Goal: Task Accomplishment & Management: Use online tool/utility

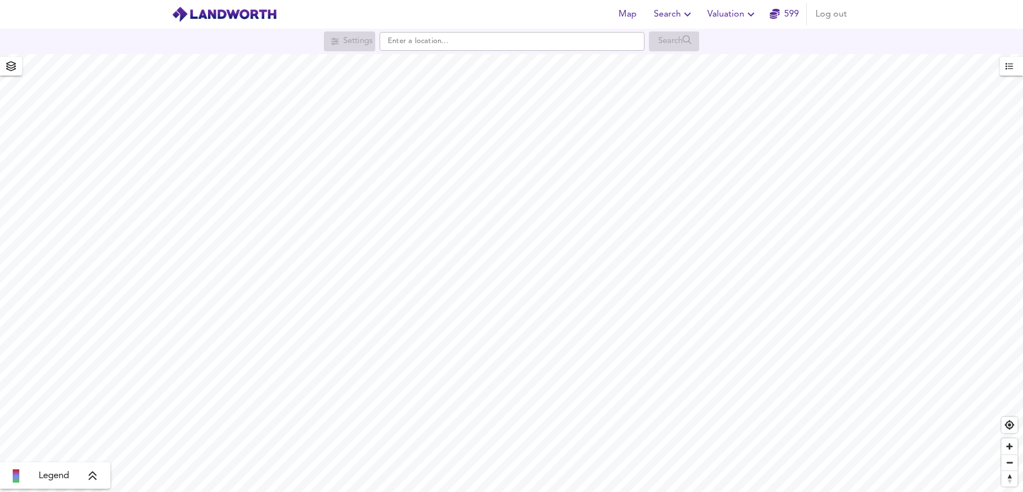
click at [744, 14] on span "Valuation" at bounding box center [732, 14] width 50 height 15
click at [744, 35] on li "New Valuation Report" at bounding box center [733, 40] width 132 height 20
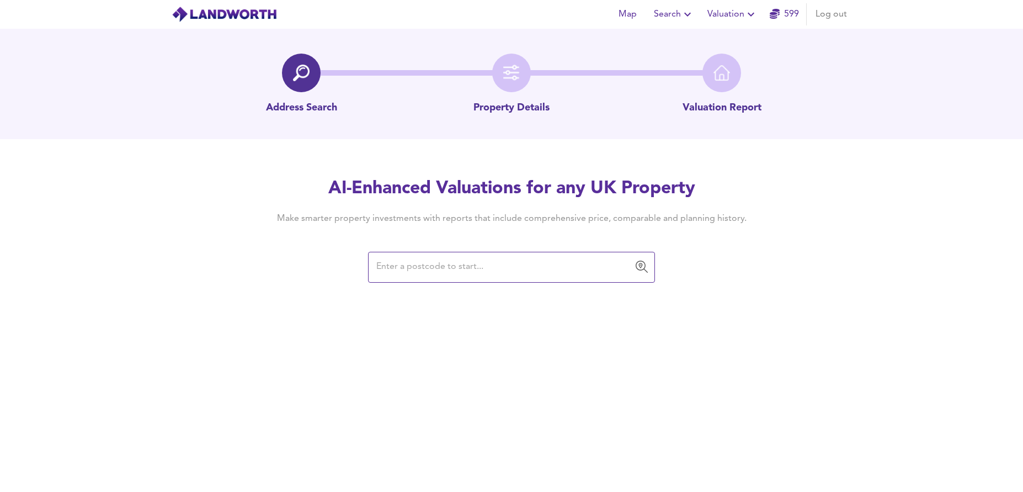
click at [552, 273] on input "text" at bounding box center [503, 267] width 260 height 21
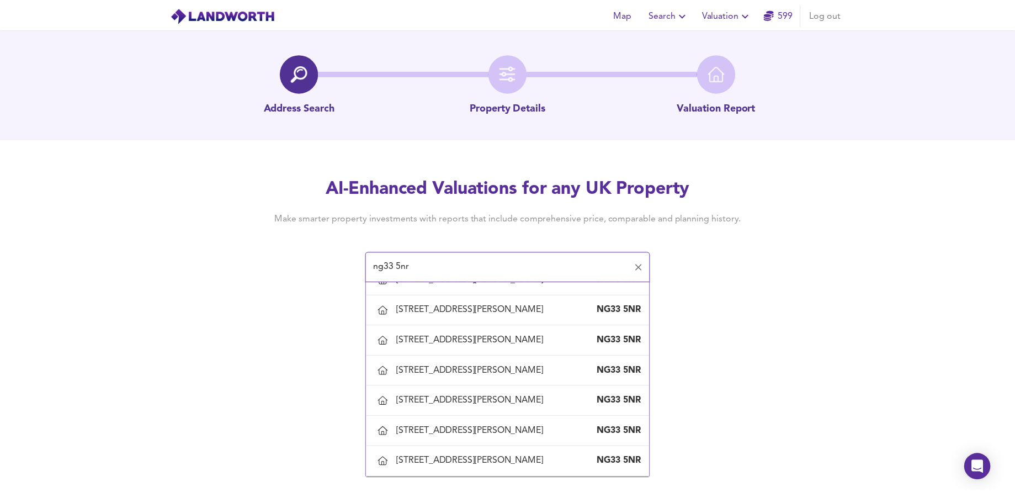
scroll to position [938, 0]
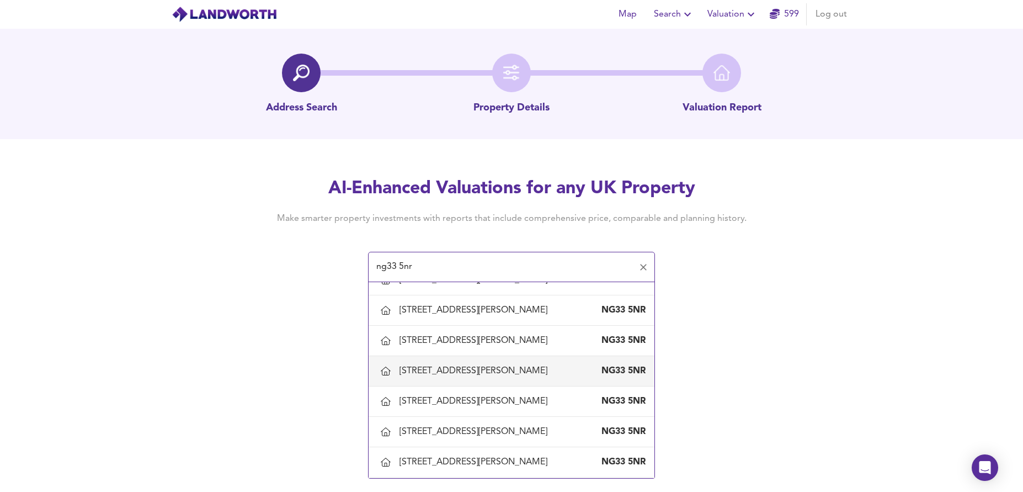
click at [518, 377] on div "[STREET_ADDRESS][PERSON_NAME]" at bounding box center [476, 371] width 152 height 12
type input "[STREET_ADDRESS][PERSON_NAME]"
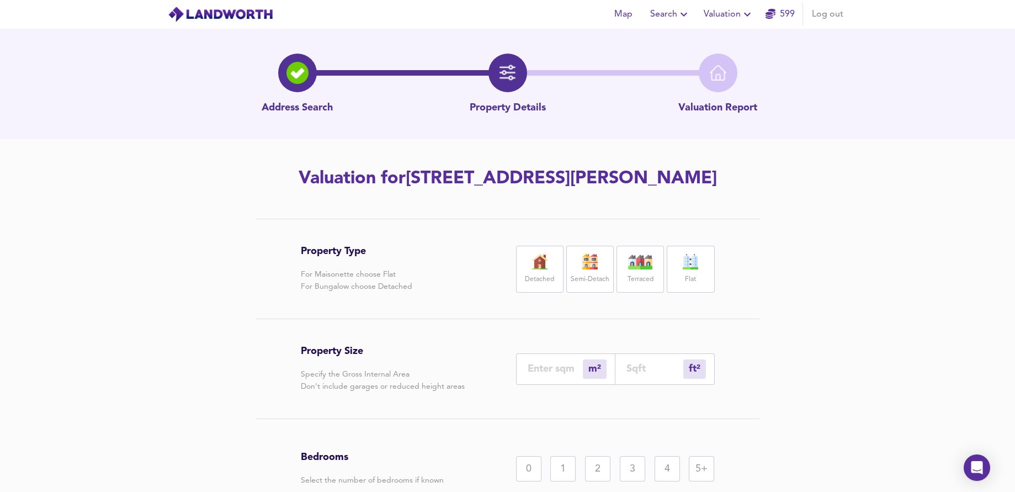
click at [539, 286] on label "Detached" at bounding box center [539, 280] width 29 height 14
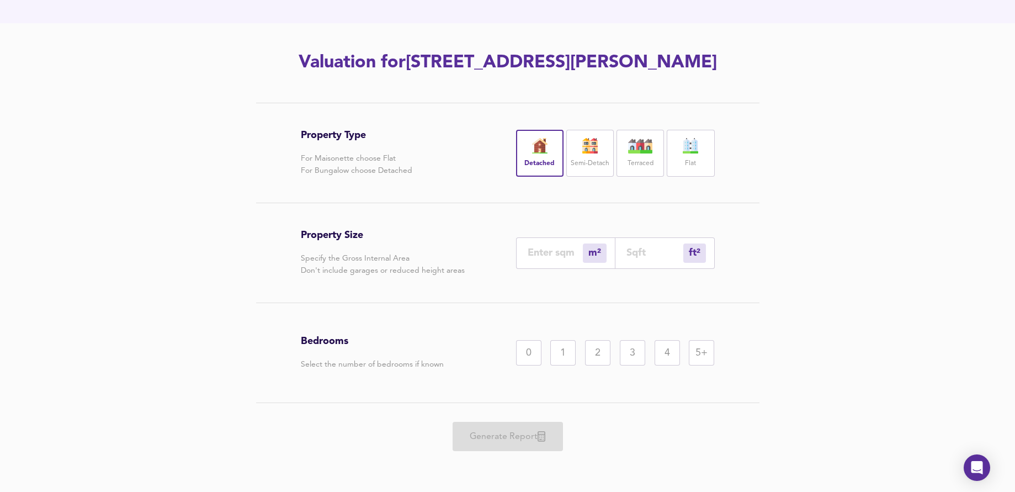
scroll to position [140, 0]
click at [678, 353] on div "4" at bounding box center [666, 352] width 25 height 25
click at [537, 440] on div "Generate Report" at bounding box center [508, 436] width 414 height 67
click at [568, 249] on input "number" at bounding box center [555, 253] width 55 height 12
type input "2"
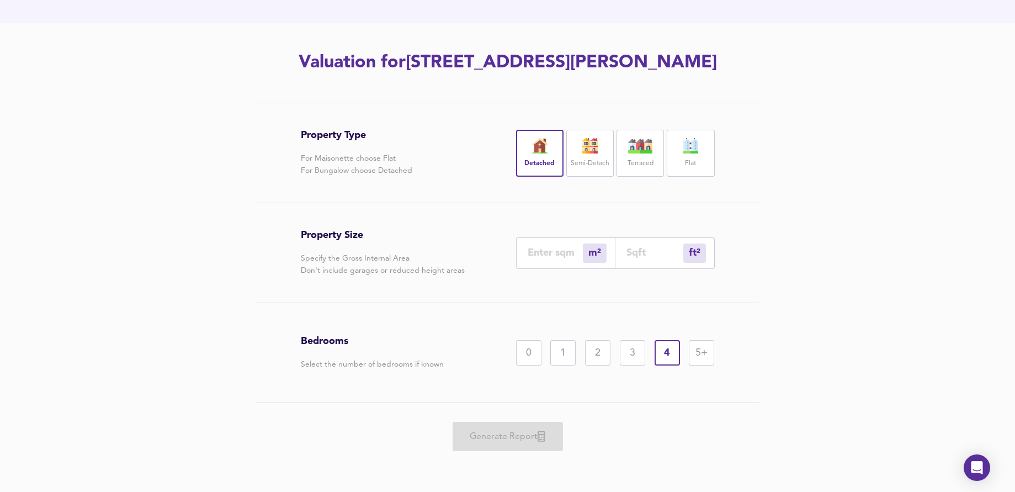
type input "22"
type input "20"
type input "215"
type input "200"
type input "2153"
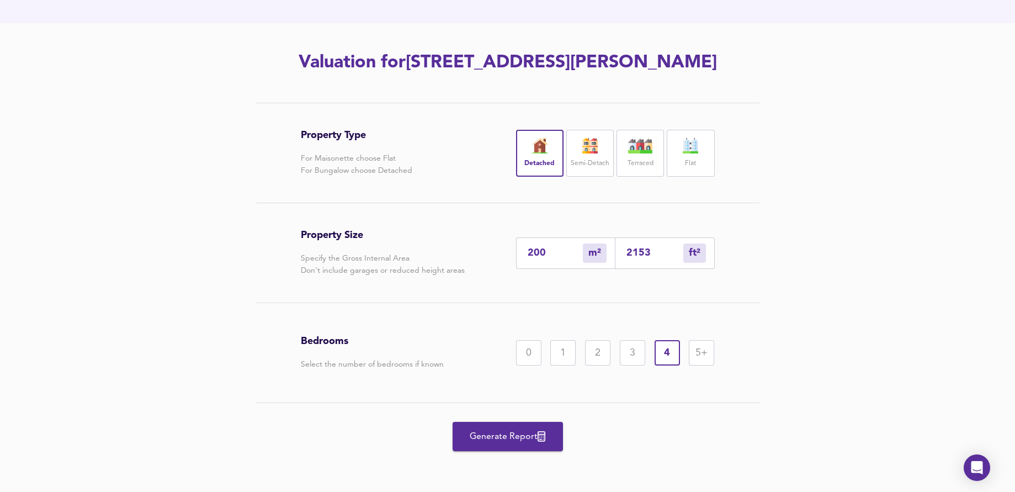
type input "20"
type input "215"
type input "2"
type input "22"
